Goal: Find specific page/section: Find specific page/section

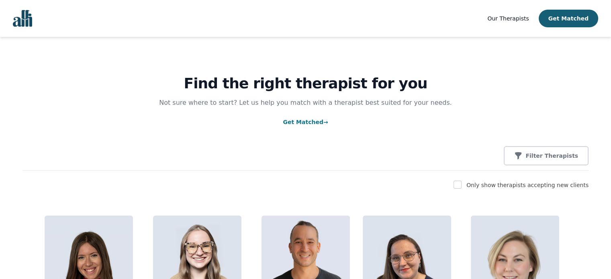
click at [466, 185] on div "Only show therapists accepting new clients" at bounding box center [305, 185] width 566 height 10
click at [462, 183] on input "checkbox" at bounding box center [458, 185] width 8 height 8
checkbox input "true"
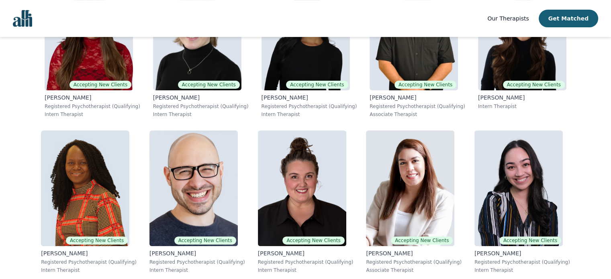
scroll to position [321, 0]
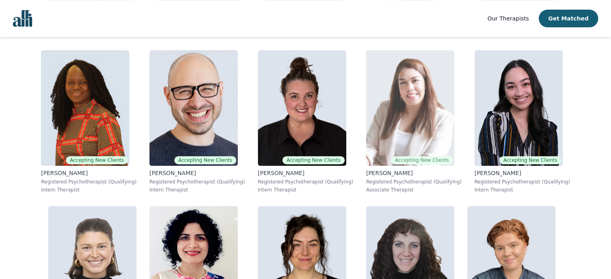
click at [423, 144] on img at bounding box center [410, 108] width 88 height 116
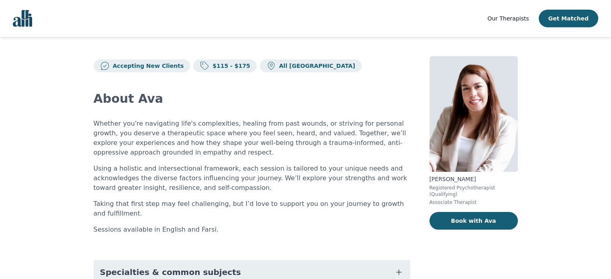
scroll to position [117, 0]
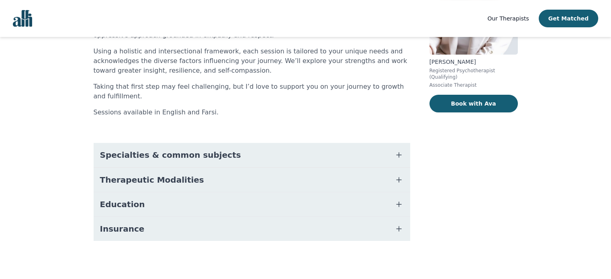
click at [132, 206] on span "Education" at bounding box center [122, 204] width 45 height 11
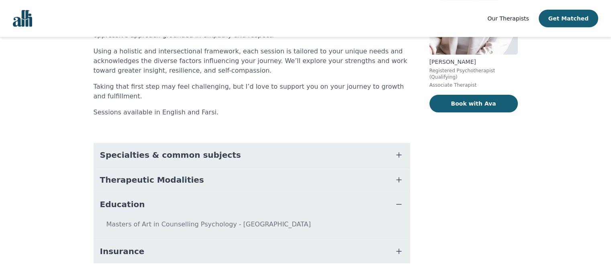
click at [132, 206] on span "Education" at bounding box center [122, 204] width 45 height 11
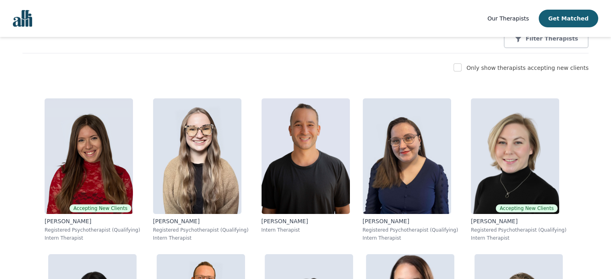
click at [478, 69] on div "Only show therapists accepting new clients" at bounding box center [305, 68] width 566 height 10
click at [462, 67] on input "checkbox" at bounding box center [458, 67] width 8 height 8
checkbox input "true"
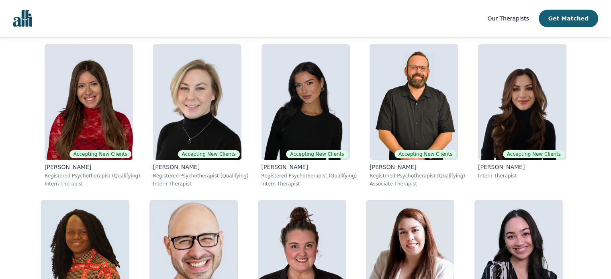
scroll to position [201, 0]
